Goal: Navigation & Orientation: Find specific page/section

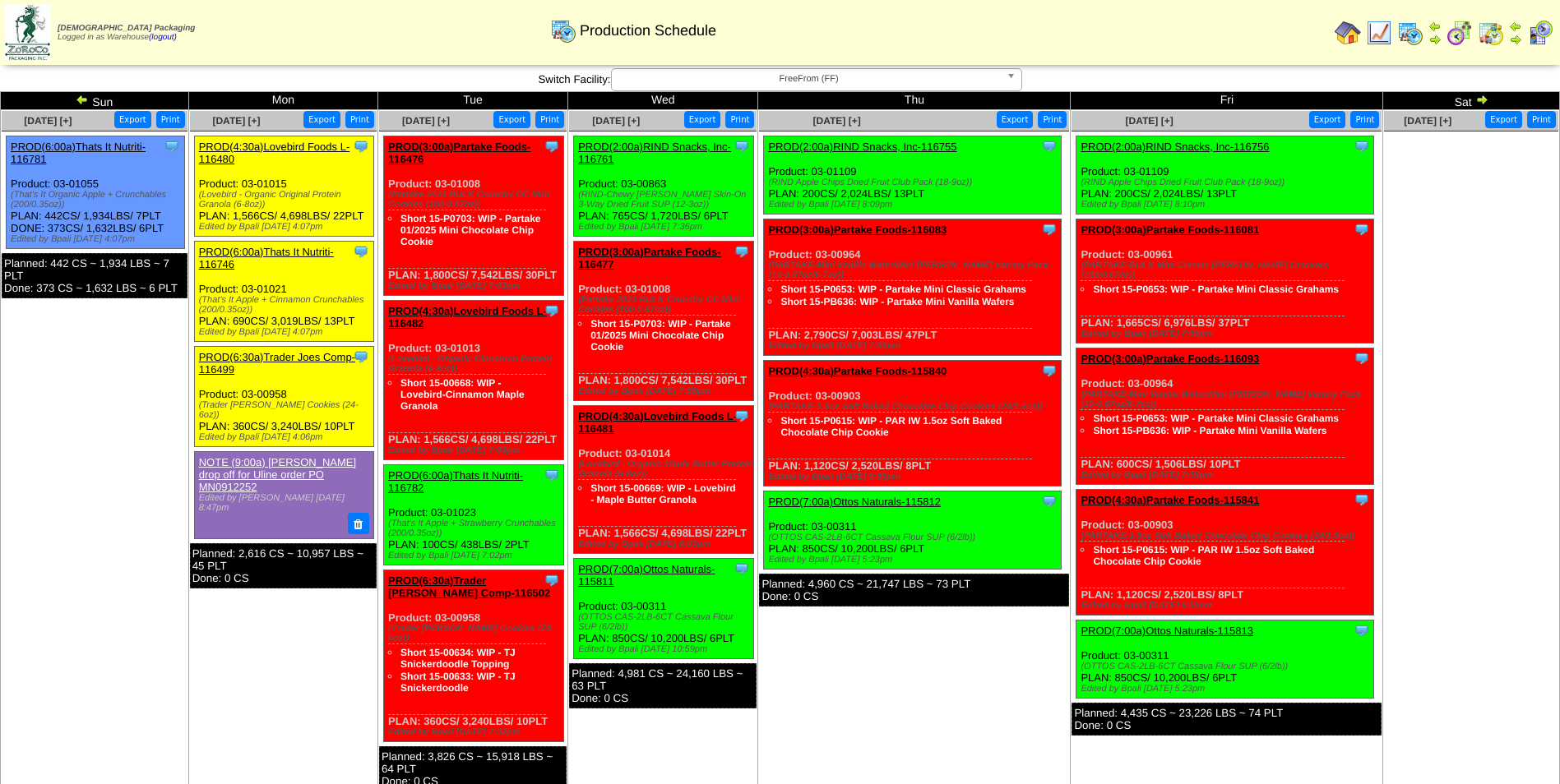
scroll to position [82, 0]
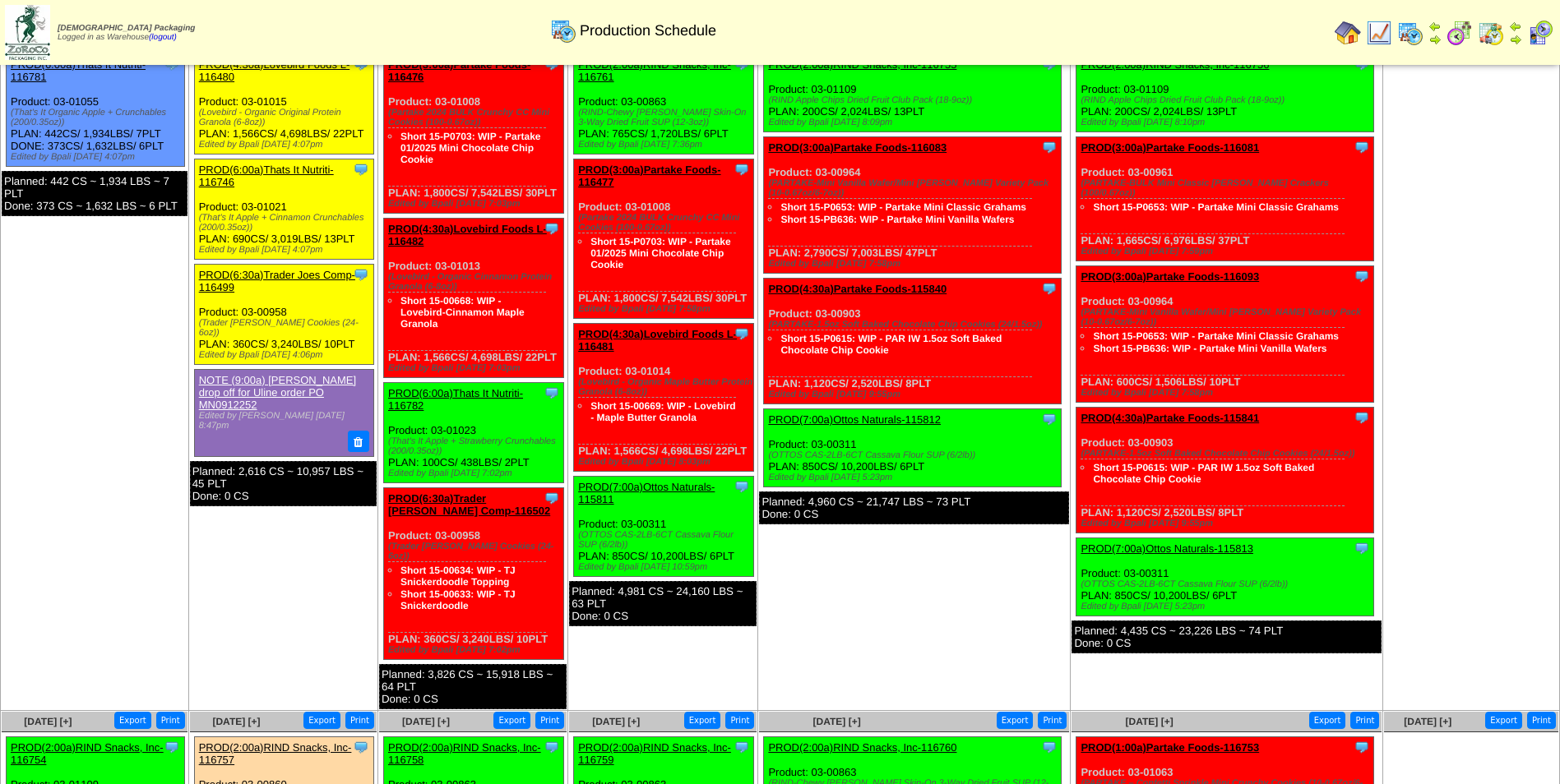
click at [1491, 37] on img at bounding box center [1491, 33] width 27 height 27
